Goal: Task Accomplishment & Management: Manage account settings

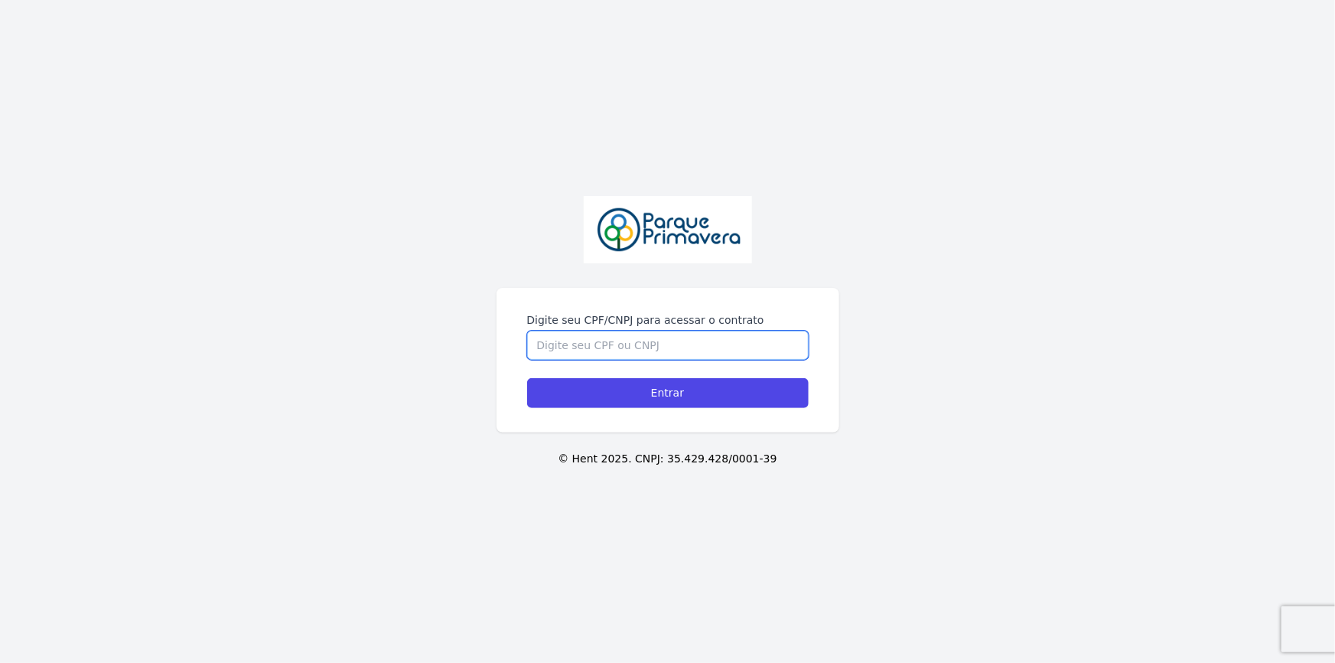
click at [589, 342] on input "Digite seu CPF/CNPJ para acessar o contrato" at bounding box center [668, 345] width 282 height 29
type input "3"
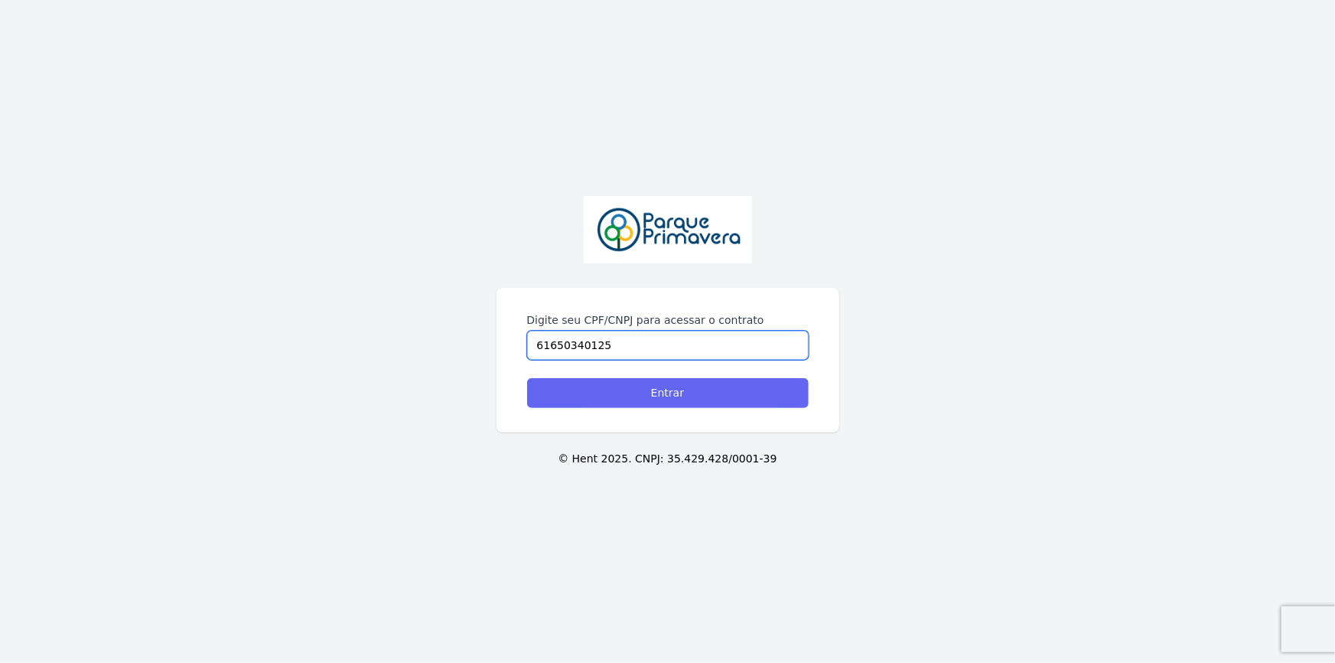
type input "61650340125"
click at [656, 393] on input "Entrar" at bounding box center [668, 393] width 282 height 30
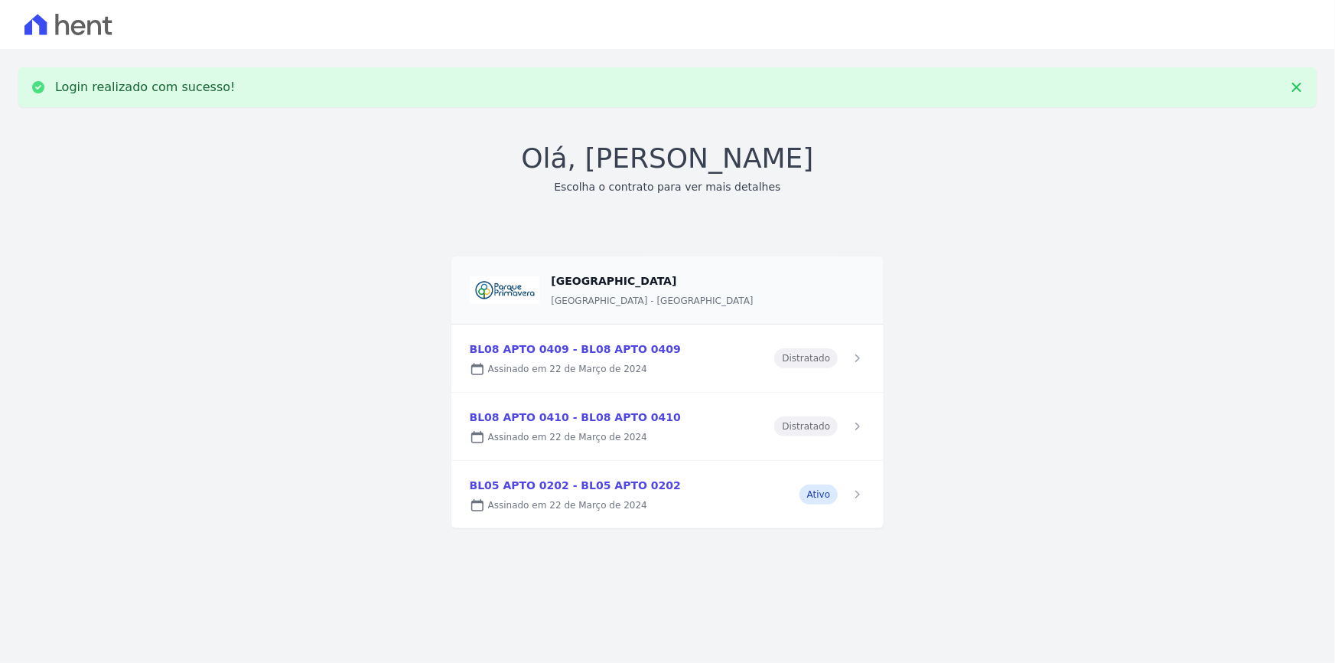
click at [602, 484] on link at bounding box center [667, 494] width 433 height 67
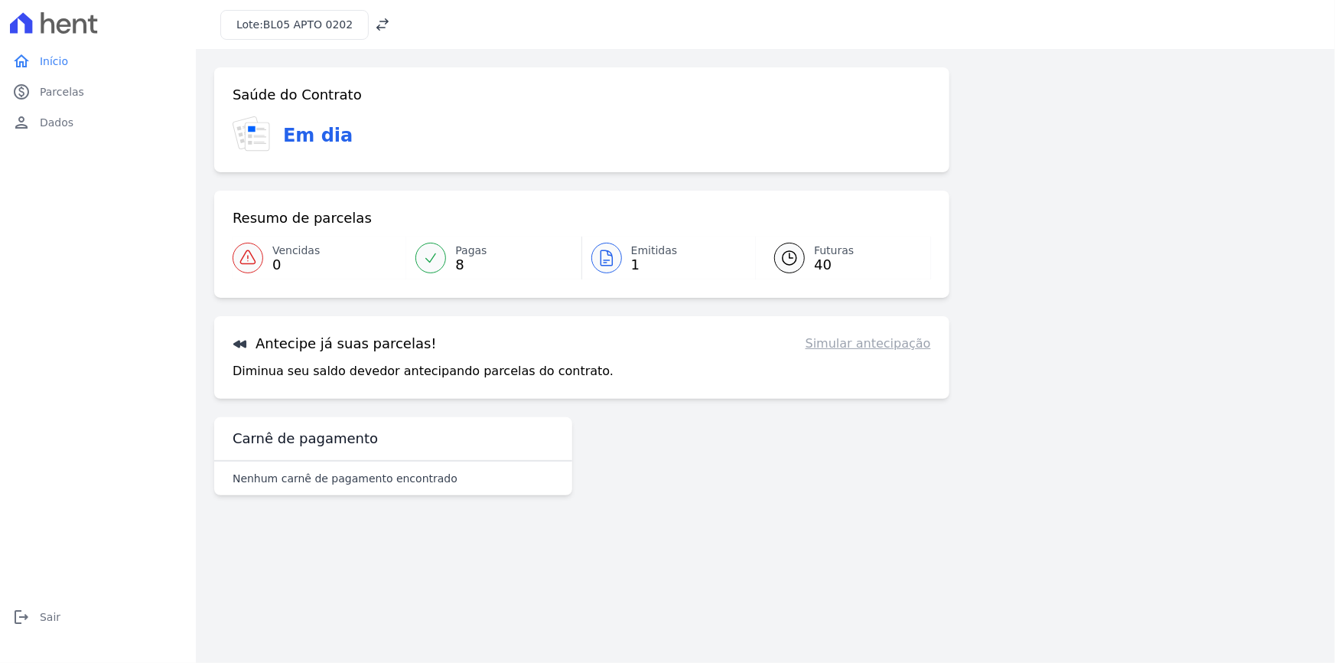
click at [643, 256] on span "Emitidas" at bounding box center [654, 251] width 47 height 16
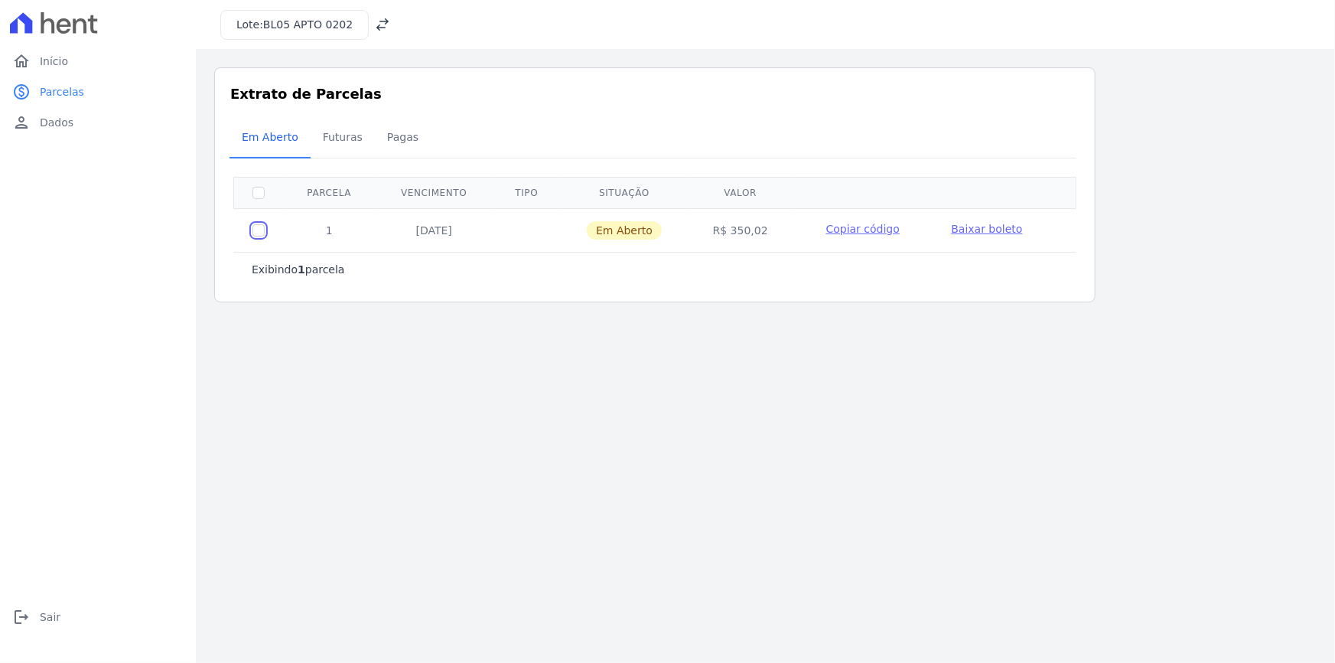
click at [256, 230] on input "checkbox" at bounding box center [258, 230] width 12 height 12
checkbox input "true"
click at [985, 227] on span "Baixar boleto" at bounding box center [987, 229] width 71 height 12
click at [328, 140] on span "Futuras" at bounding box center [343, 137] width 58 height 31
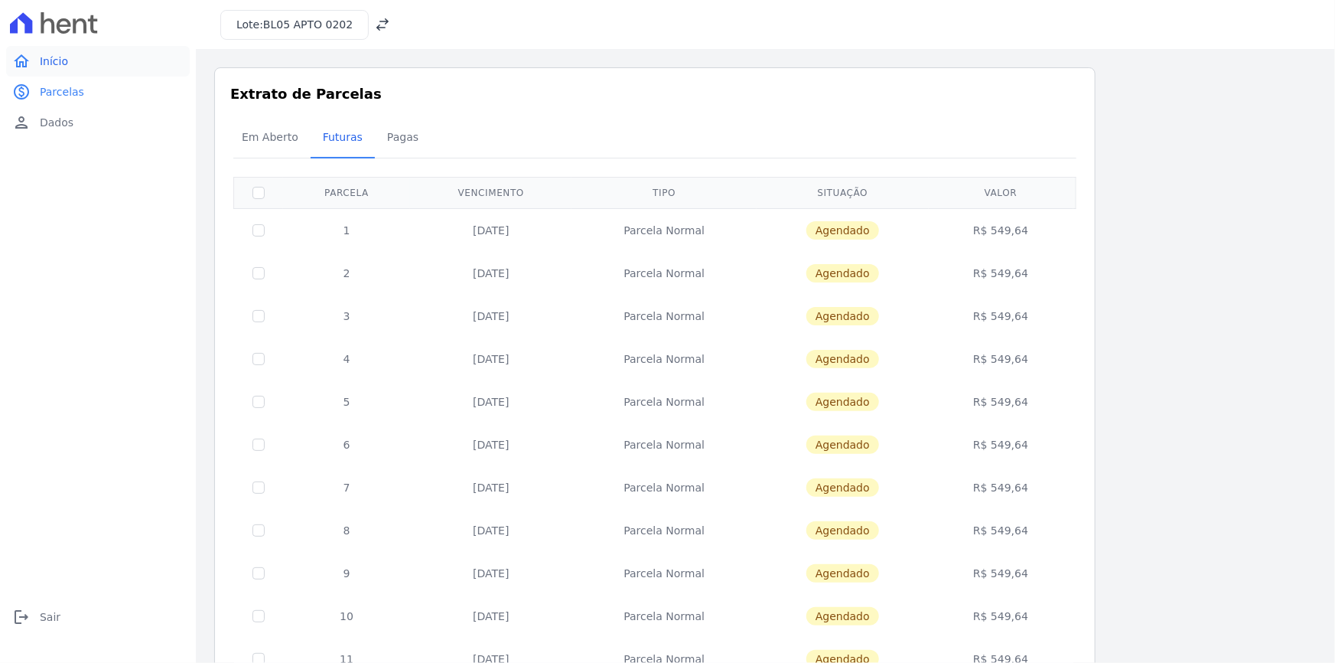
click at [45, 57] on span "Início" at bounding box center [54, 61] width 28 height 15
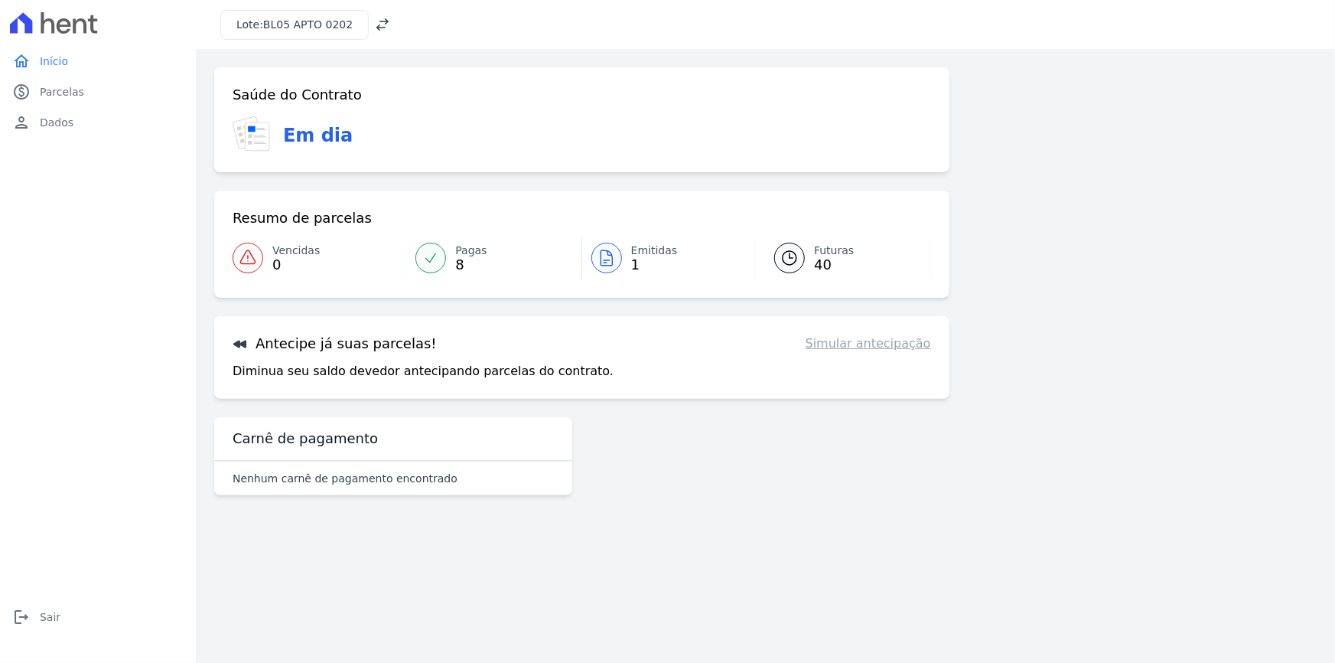
click at [871, 350] on link "Simular antecipação" at bounding box center [868, 343] width 125 height 18
click at [320, 342] on h3 "Antecipe já suas parcelas!" at bounding box center [335, 343] width 204 height 18
click at [868, 346] on link "Simular antecipação" at bounding box center [868, 343] width 125 height 18
click at [822, 259] on span "40" at bounding box center [834, 265] width 40 height 12
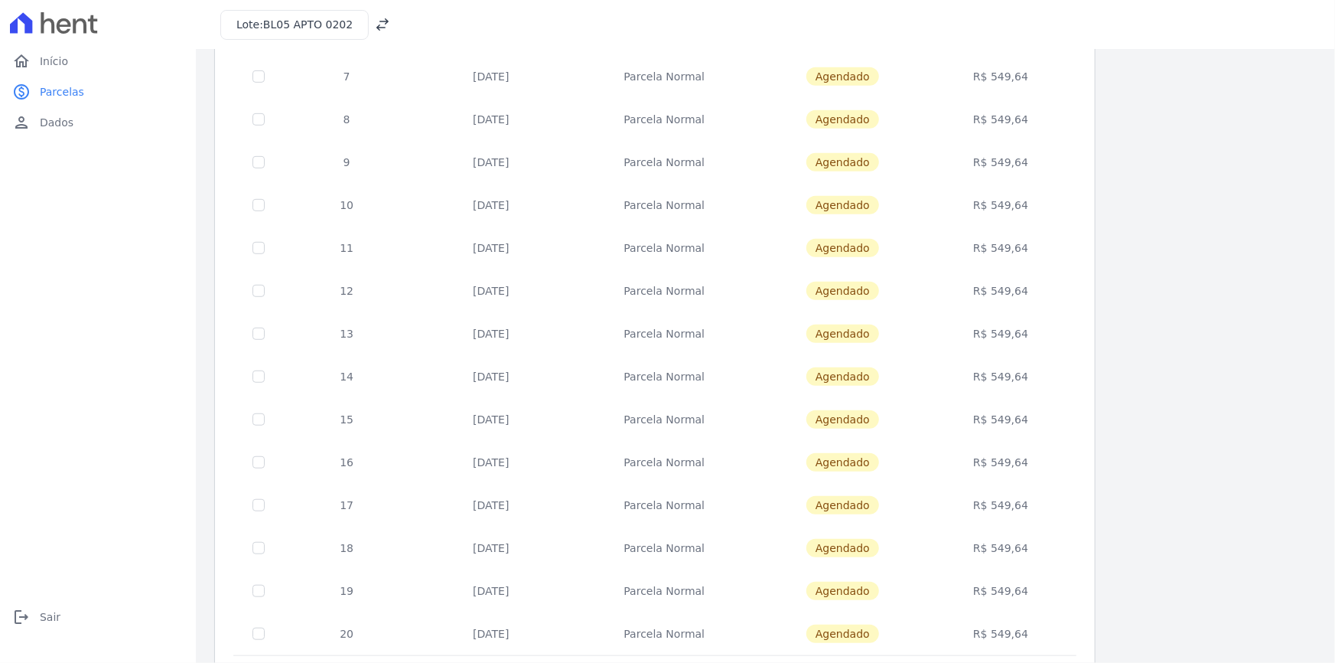
scroll to position [490, 0]
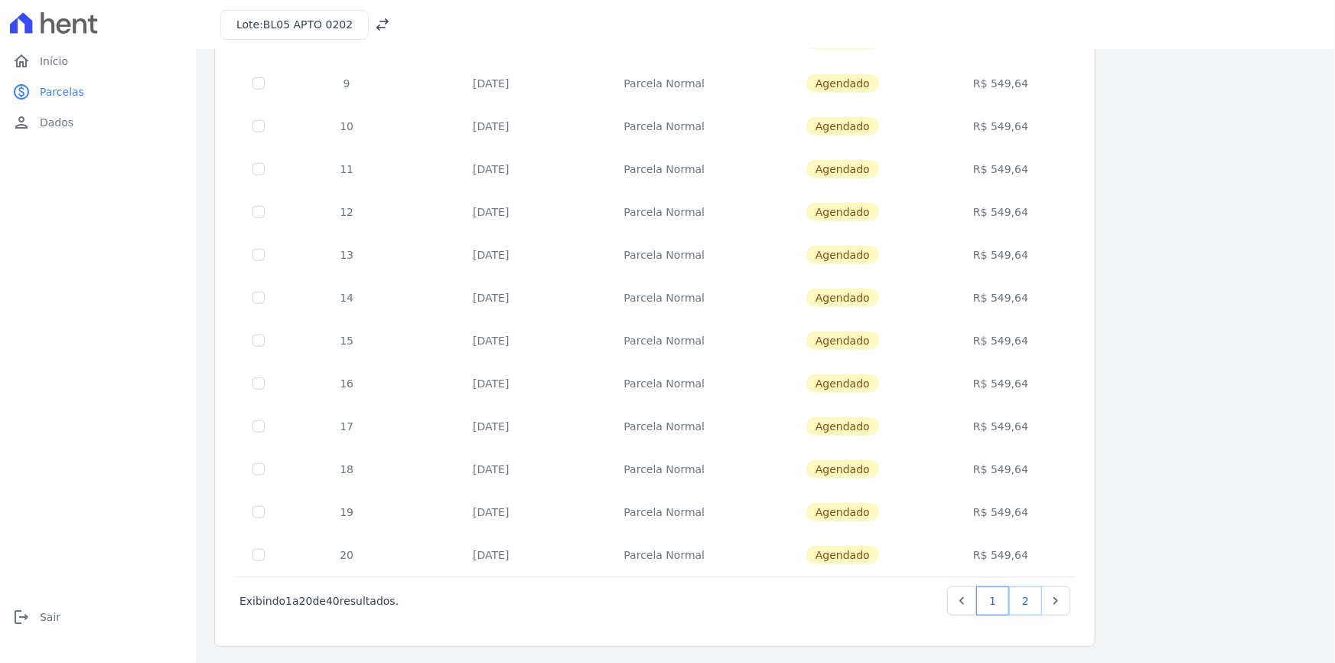
click at [1025, 592] on link "2" at bounding box center [1025, 600] width 33 height 29
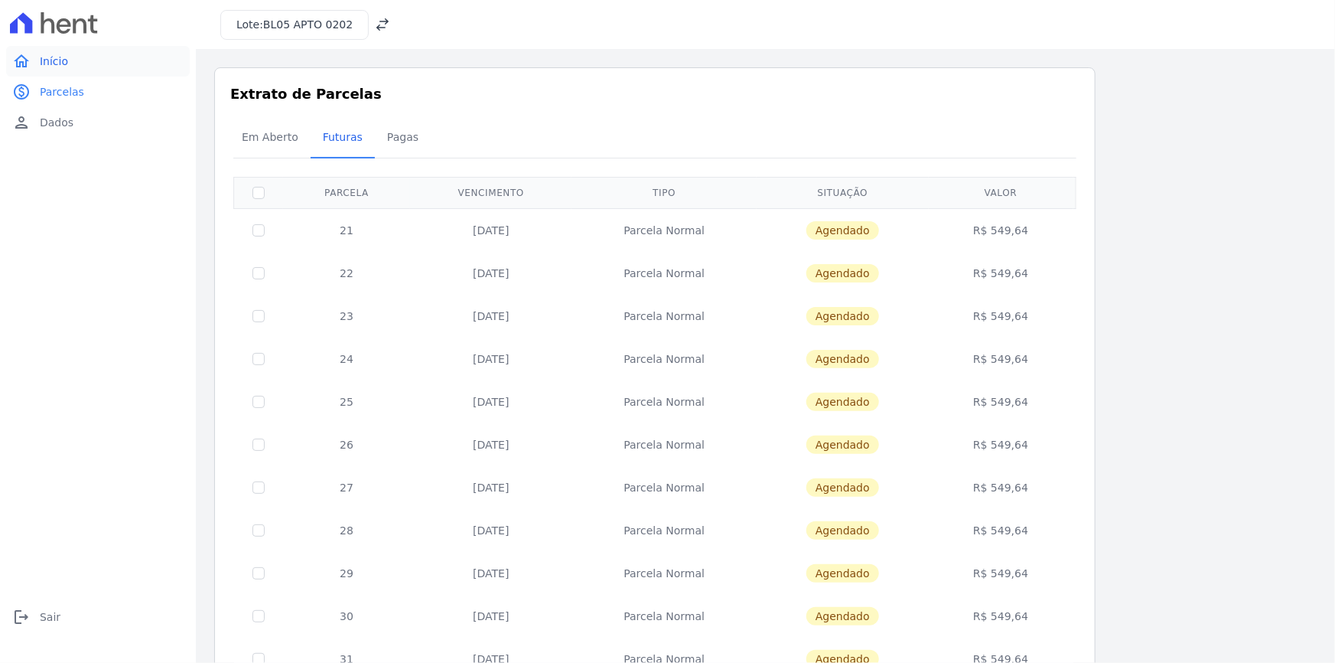
click at [52, 57] on span "Início" at bounding box center [54, 61] width 28 height 15
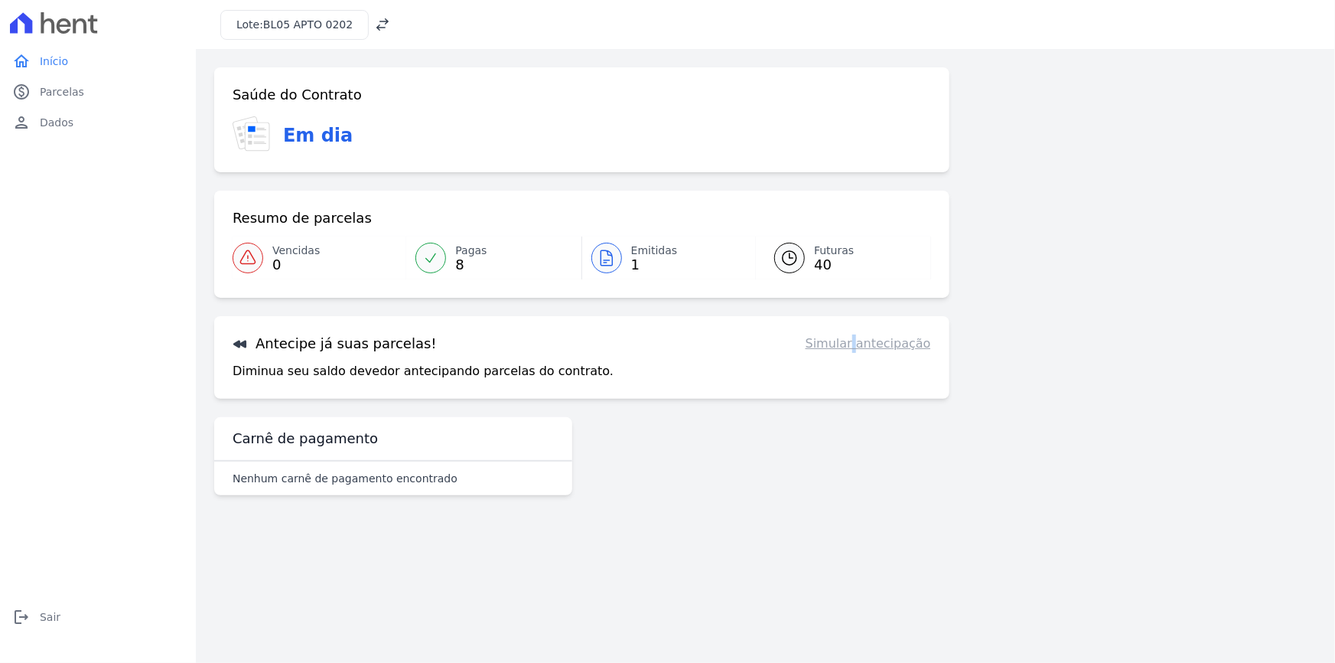
click at [867, 353] on div "Antecipe já suas parcelas! Simular antecipação Diminua seu saldo devedor anteci…" at bounding box center [581, 357] width 735 height 83
click at [870, 348] on link "Simular antecipação" at bounding box center [868, 343] width 125 height 18
click at [913, 344] on link "Simular antecipação" at bounding box center [868, 343] width 125 height 18
click at [336, 344] on h3 "Antecipe já suas parcelas!" at bounding box center [335, 343] width 204 height 18
click at [239, 340] on icon at bounding box center [239, 344] width 13 height 8
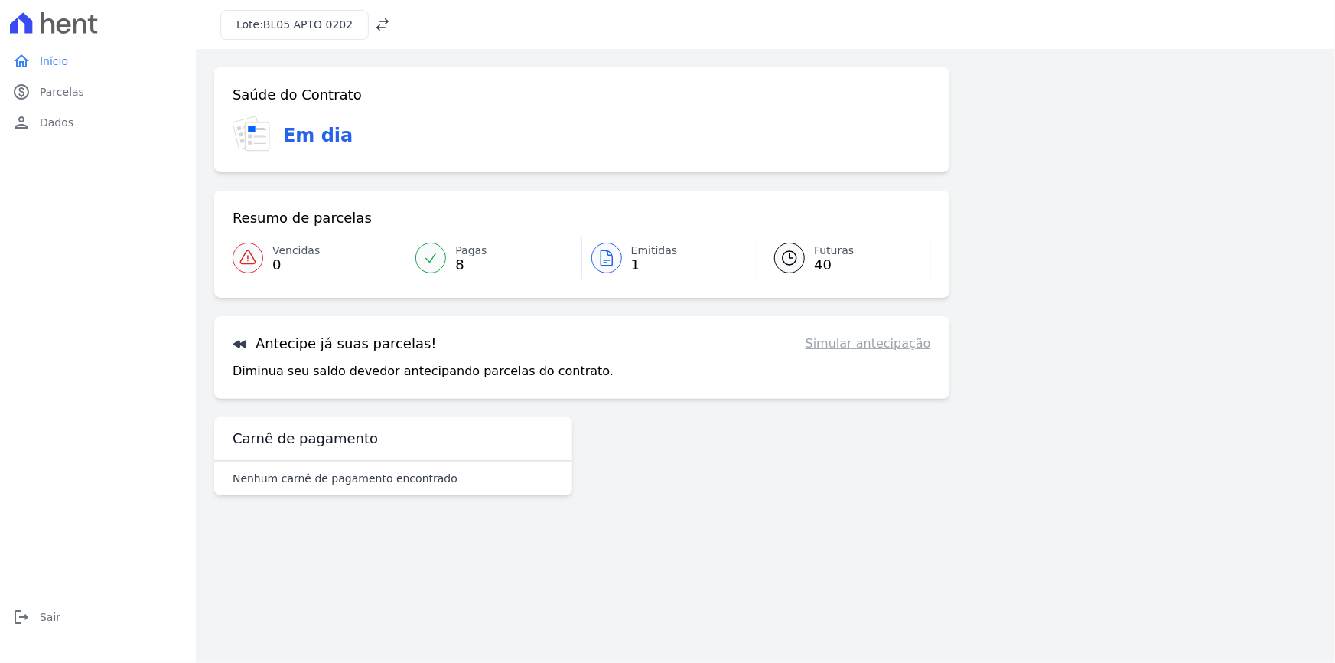
drag, startPoint x: 239, startPoint y: 347, endPoint x: 249, endPoint y: 377, distance: 32.2
click at [239, 359] on div "Antecipe já suas parcelas! Simular antecipação Diminua seu saldo devedor anteci…" at bounding box center [581, 357] width 735 height 83
click at [278, 374] on p "Diminua seu saldo devedor antecipando parcelas do contrato." at bounding box center [423, 371] width 381 height 18
